Goal: Check status: Check status

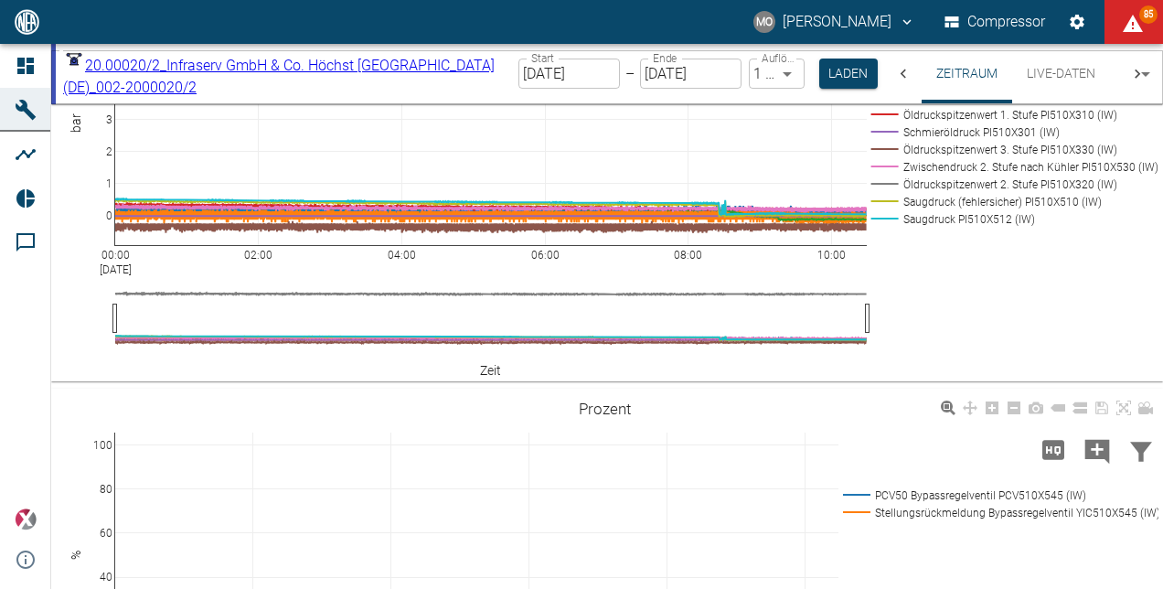
scroll to position [1195, 0]
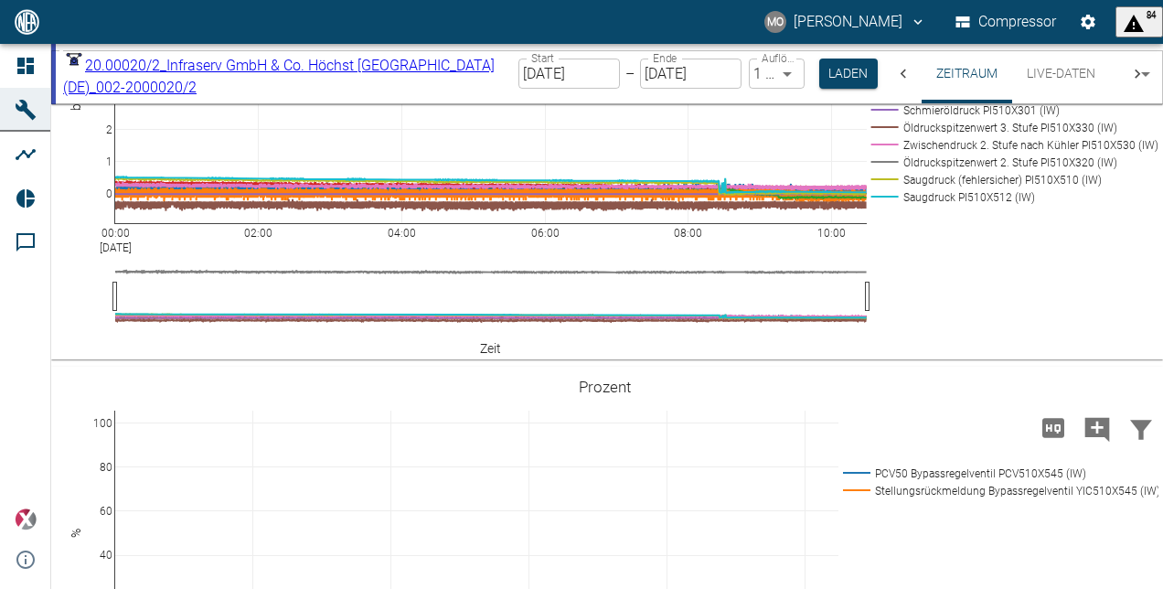
scroll to position [1189, 0]
